Goal: Manage account settings

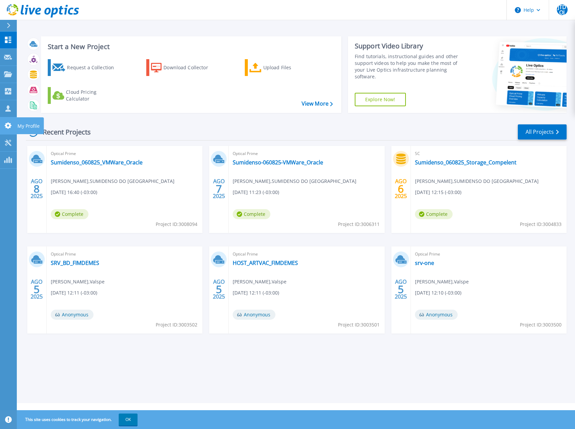
click at [12, 128] on link "My Profile My Profile" at bounding box center [8, 125] width 17 height 17
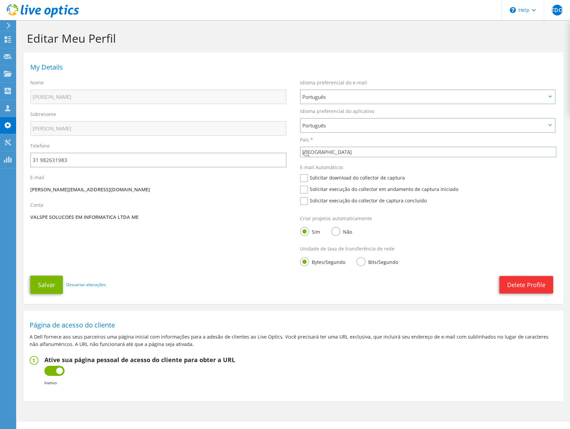
select select "30"
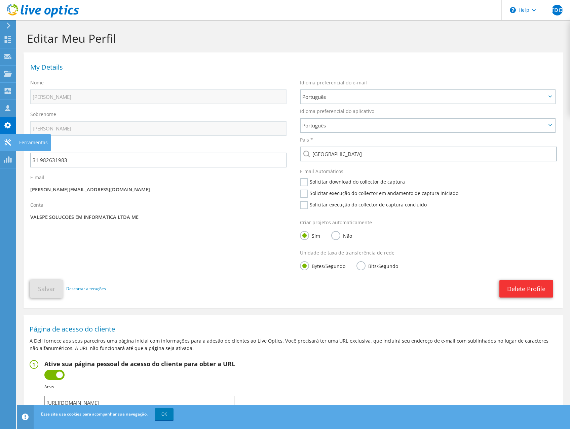
click at [28, 142] on div "Ferramentas" at bounding box center [33, 142] width 35 height 17
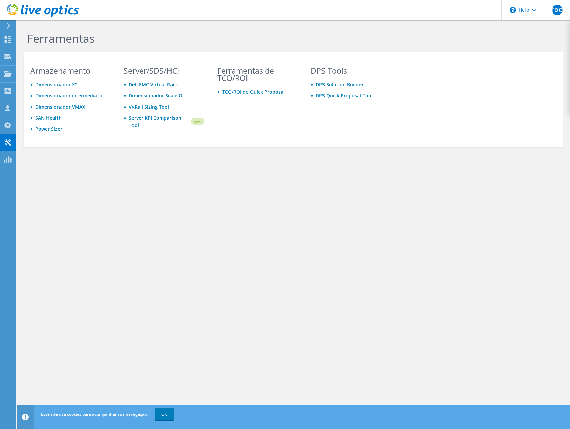
click at [81, 97] on link "Dimensionador intermediário" at bounding box center [69, 95] width 68 height 6
